Goal: Transaction & Acquisition: Purchase product/service

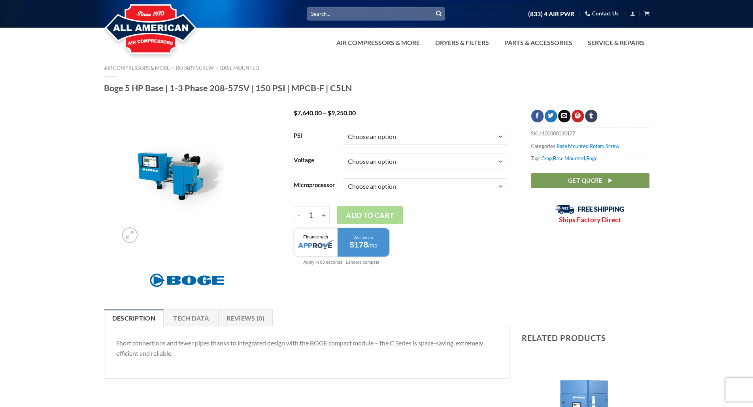
click at [153, 89] on h1 "Boge 5 HP Base | 1-3 Phase 208-575V | 150 PSI | MPCB-F | C5LN" at bounding box center [376, 88] width 545 height 11
click at [390, 137] on select "Choose an option 150" at bounding box center [425, 137] width 164 height 16
select select "150"
click at [343, 129] on select "Choose an option 150" at bounding box center [425, 137] width 164 height 16
click at [382, 155] on select "Choose an option 1/60/230V 3/60/208V 3/60/230V 3/60/460V 3/60/575V" at bounding box center [425, 162] width 164 height 16
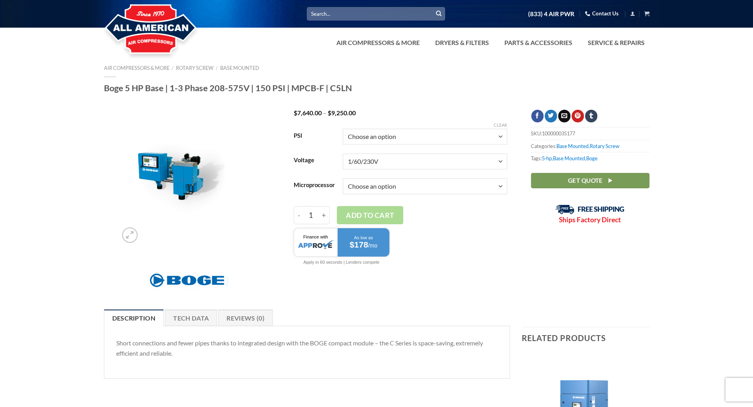
click at [343, 154] on select "Choose an option 1/60/230V 3/60/208V 3/60/230V 3/60/460V 3/60/575V" at bounding box center [425, 162] width 164 height 16
select select "1-60-230v"
click at [377, 187] on select "Choose an option Base Focus 2.0" at bounding box center [425, 187] width 164 height 16
select select "base"
click at [343, 179] on select "Choose an option Base Focus 2.0" at bounding box center [425, 187] width 164 height 16
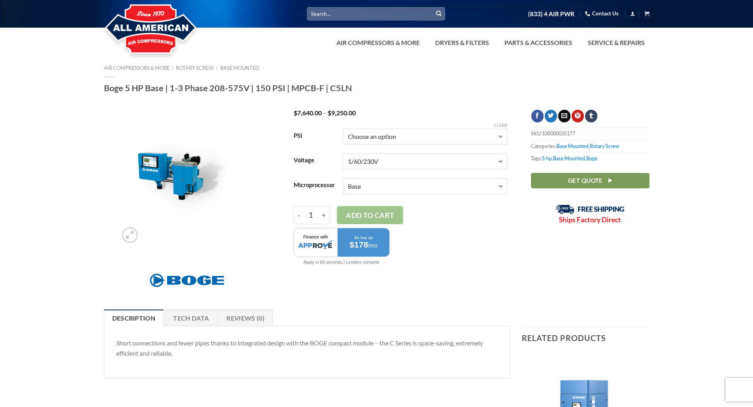
select select "1-60-230v"
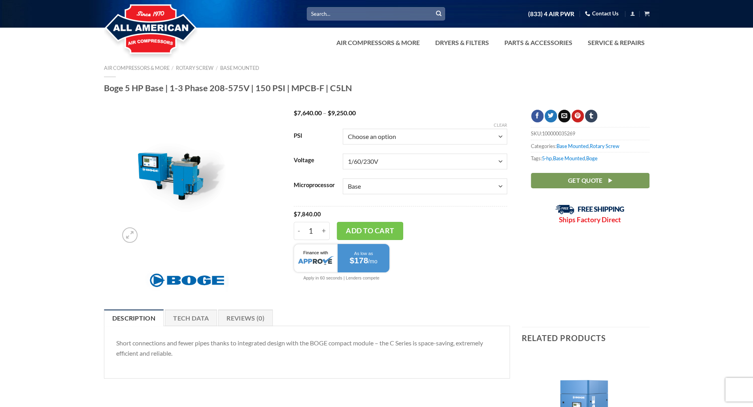
click at [234, 221] on img at bounding box center [186, 178] width 137 height 137
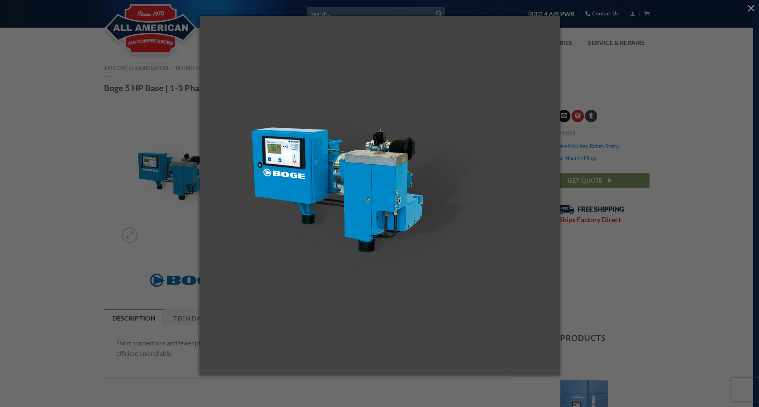
click at [316, 164] on img at bounding box center [380, 204] width 360 height 376
click at [607, 53] on div at bounding box center [379, 203] width 759 height 407
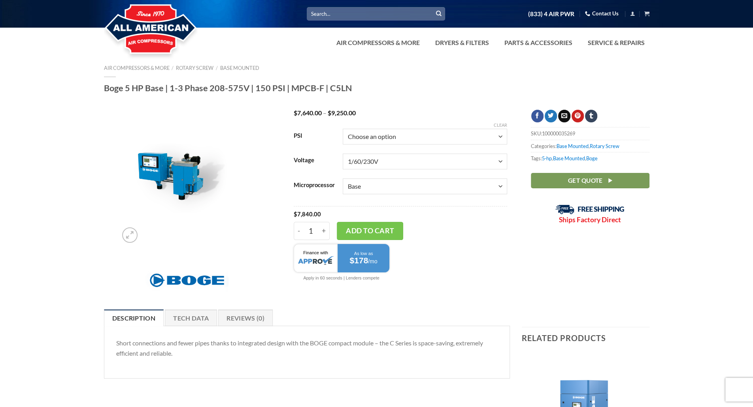
click at [168, 172] on img at bounding box center [186, 178] width 137 height 137
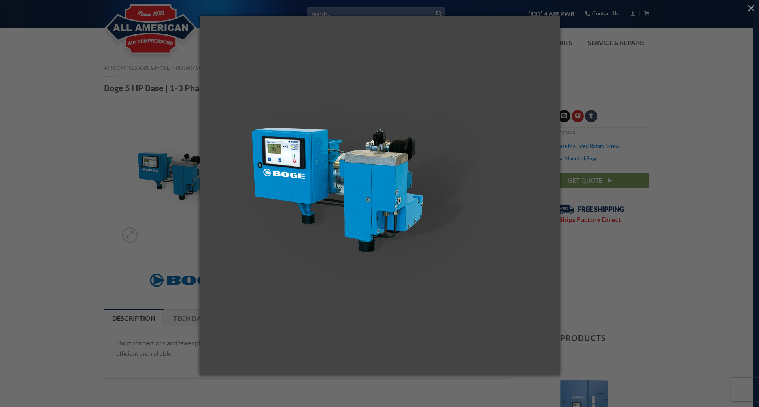
click at [634, 70] on div at bounding box center [379, 203] width 759 height 407
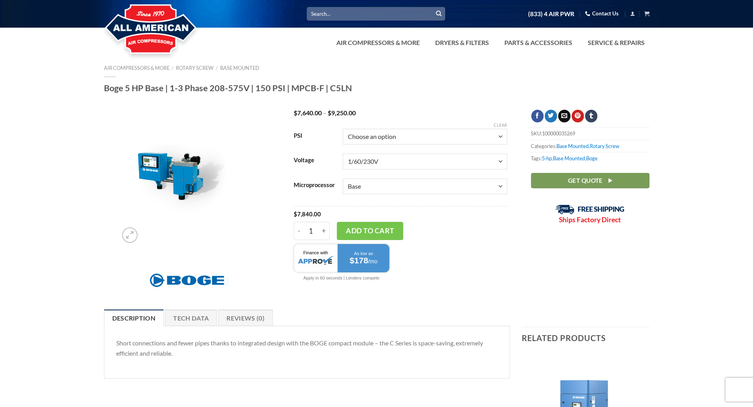
click at [432, 184] on select "Choose an option Base Focus 2.0" at bounding box center [425, 187] width 164 height 16
select select "focus-2-0"
click at [343, 179] on select "Choose an option Base Focus 2.0" at bounding box center [425, 187] width 164 height 16
select select "1-60-230v"
click at [388, 187] on select "Choose an option Base Focus 2.0" at bounding box center [425, 187] width 164 height 16
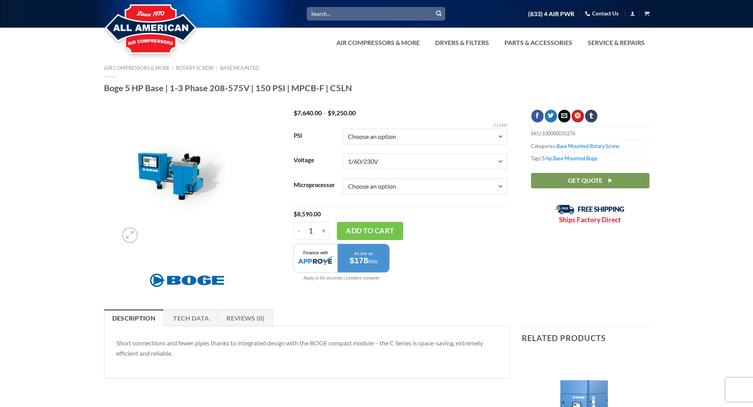
select select "base"
click at [343, 179] on select "Choose an option Base Focus 2.0" at bounding box center [425, 187] width 164 height 16
select select "1-60-230v"
select select "base"
